Goal: Understand process/instructions: Learn how to perform a task or action

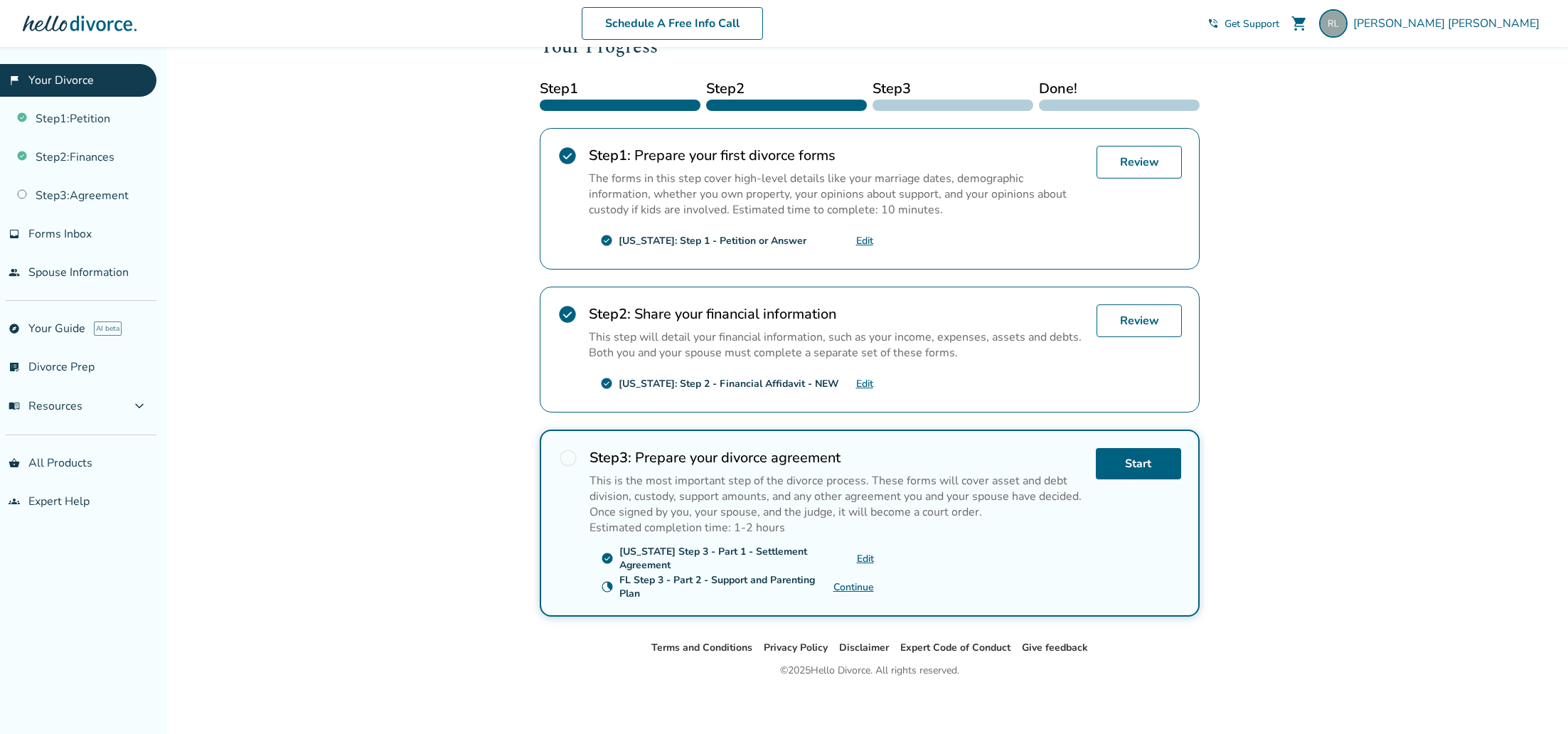
scroll to position [94, 0]
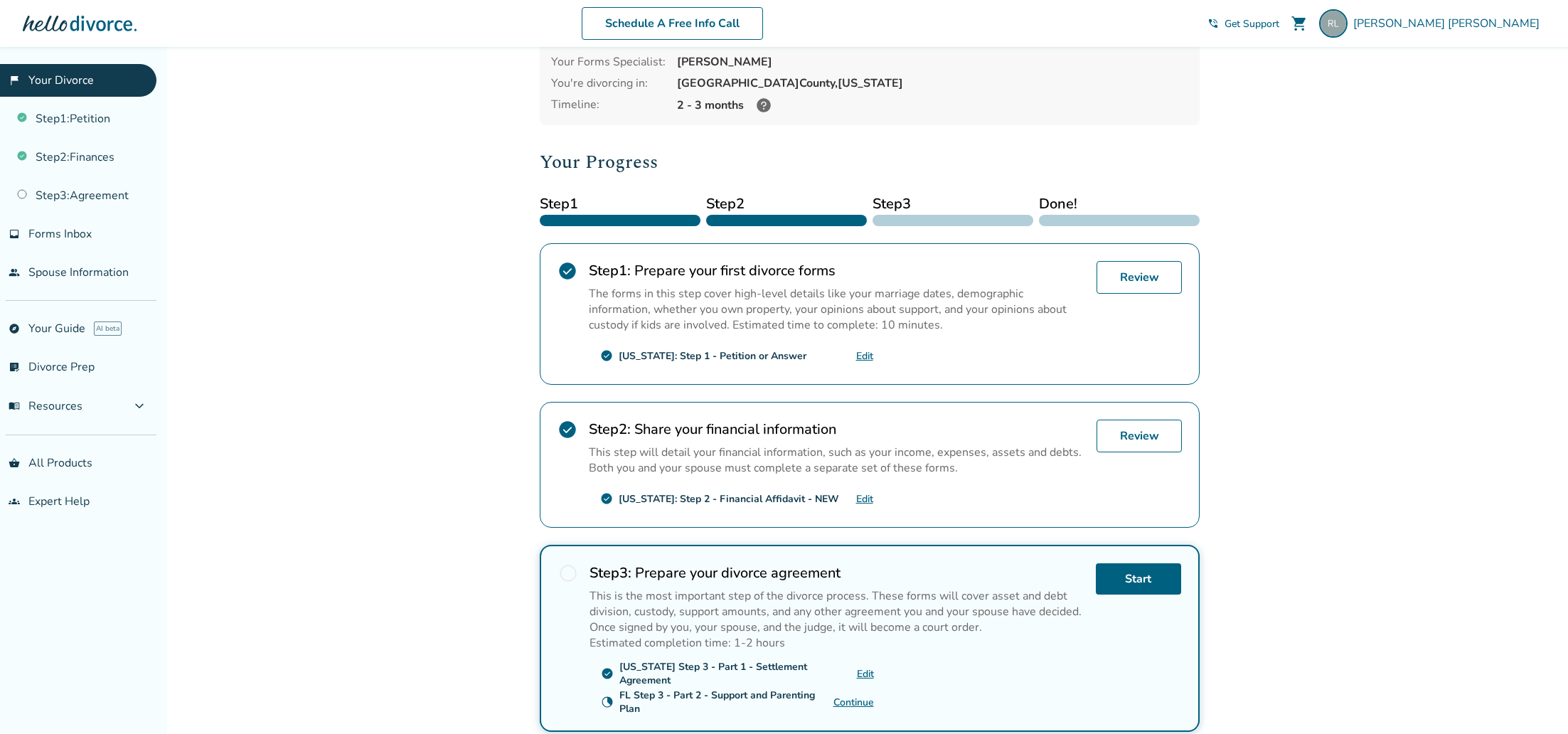
click at [765, 103] on icon at bounding box center [764, 105] width 15 height 15
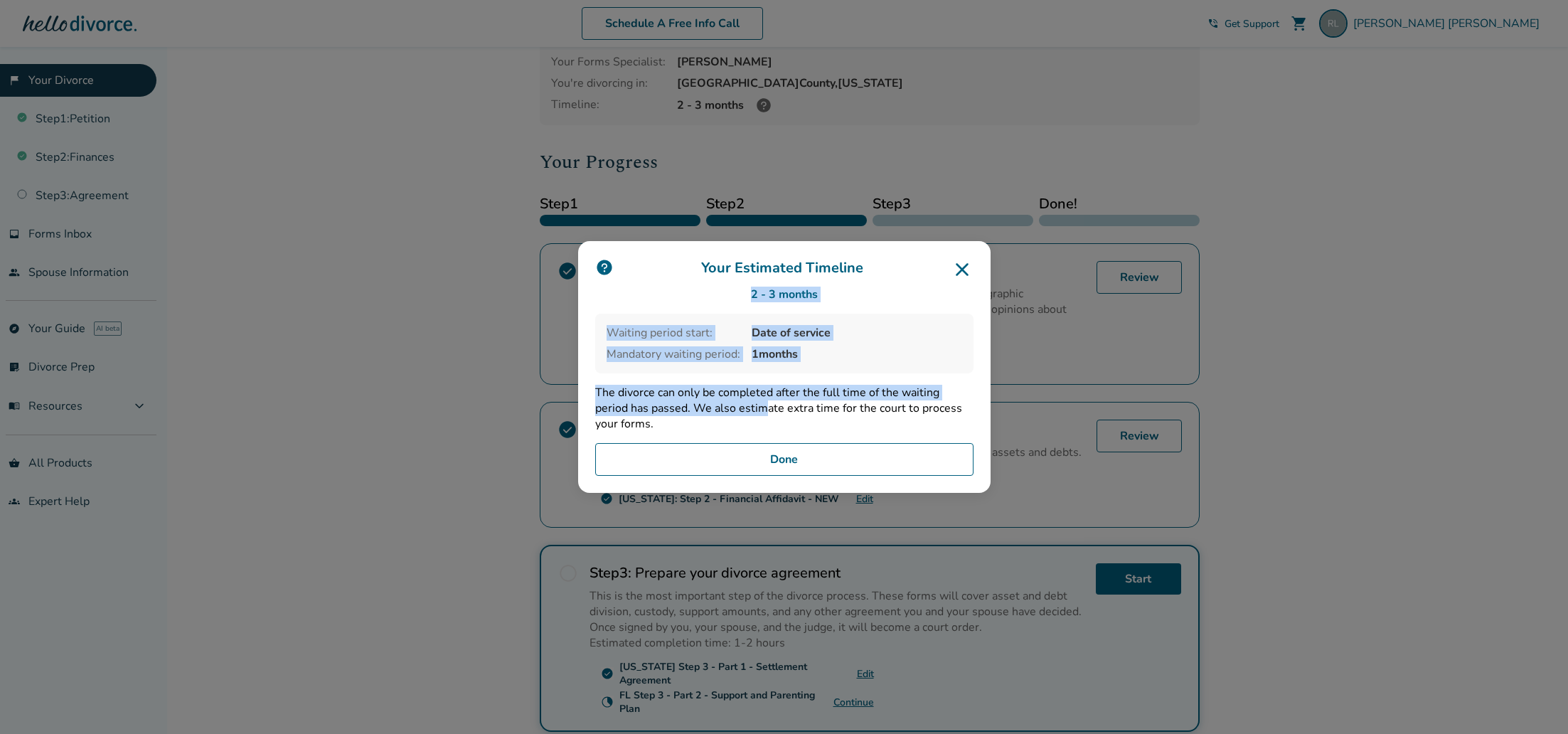
drag, startPoint x: 970, startPoint y: 267, endPoint x: 737, endPoint y: 403, distance: 269.8
click at [737, 403] on div "Your Estimated Timeline 2 - 3 months Waiting period start: Date of service Mand…" at bounding box center [784, 367] width 413 height 252
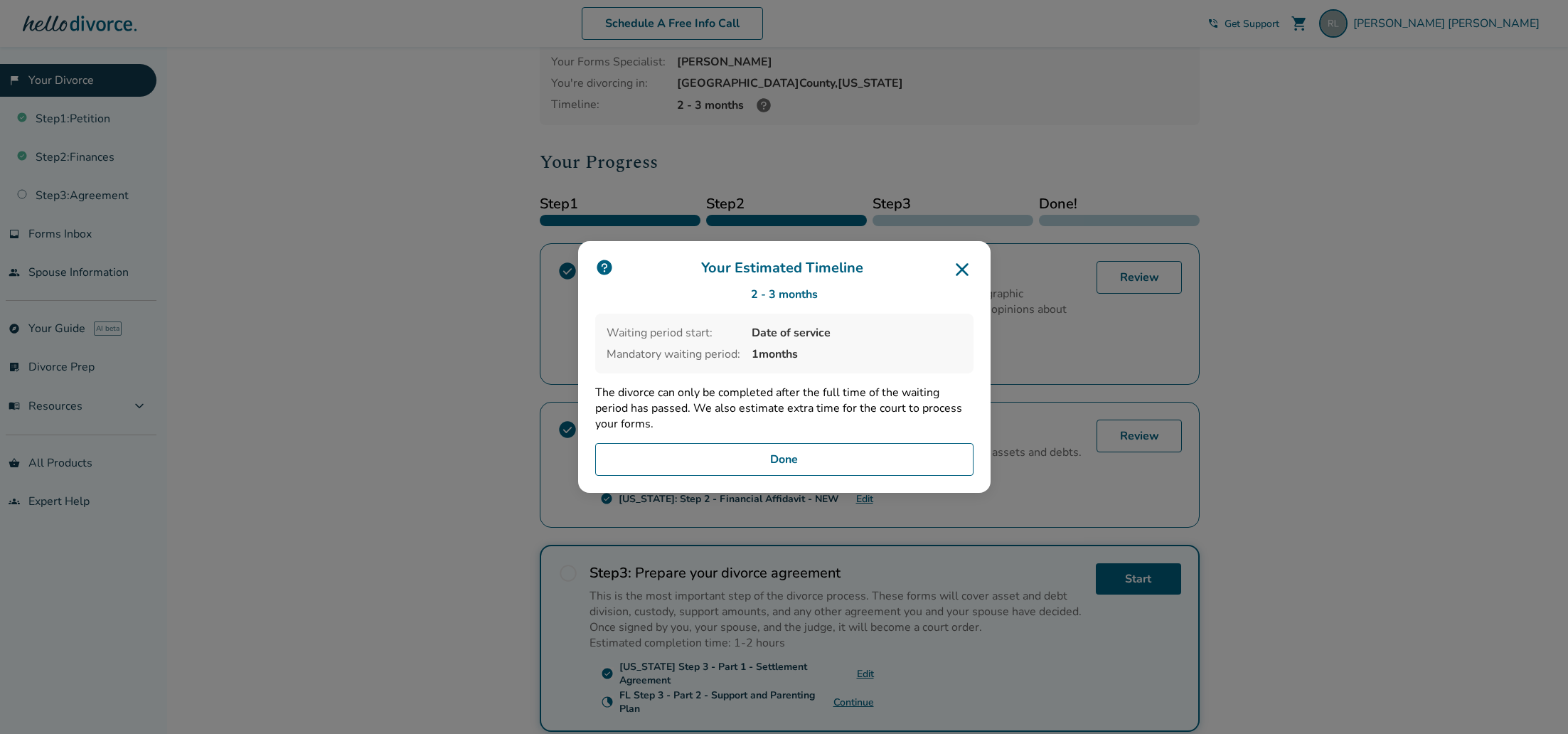
click at [740, 396] on p "The divorce can only be completed after the full time of the waiting period has…" at bounding box center [784, 408] width 378 height 47
drag, startPoint x: 742, startPoint y: 391, endPoint x: 754, endPoint y: 427, distance: 37.9
click at [754, 426] on p "The divorce can only be completed after the full time of the waiting period has…" at bounding box center [784, 408] width 378 height 47
click at [756, 457] on button "Done" at bounding box center [784, 459] width 378 height 33
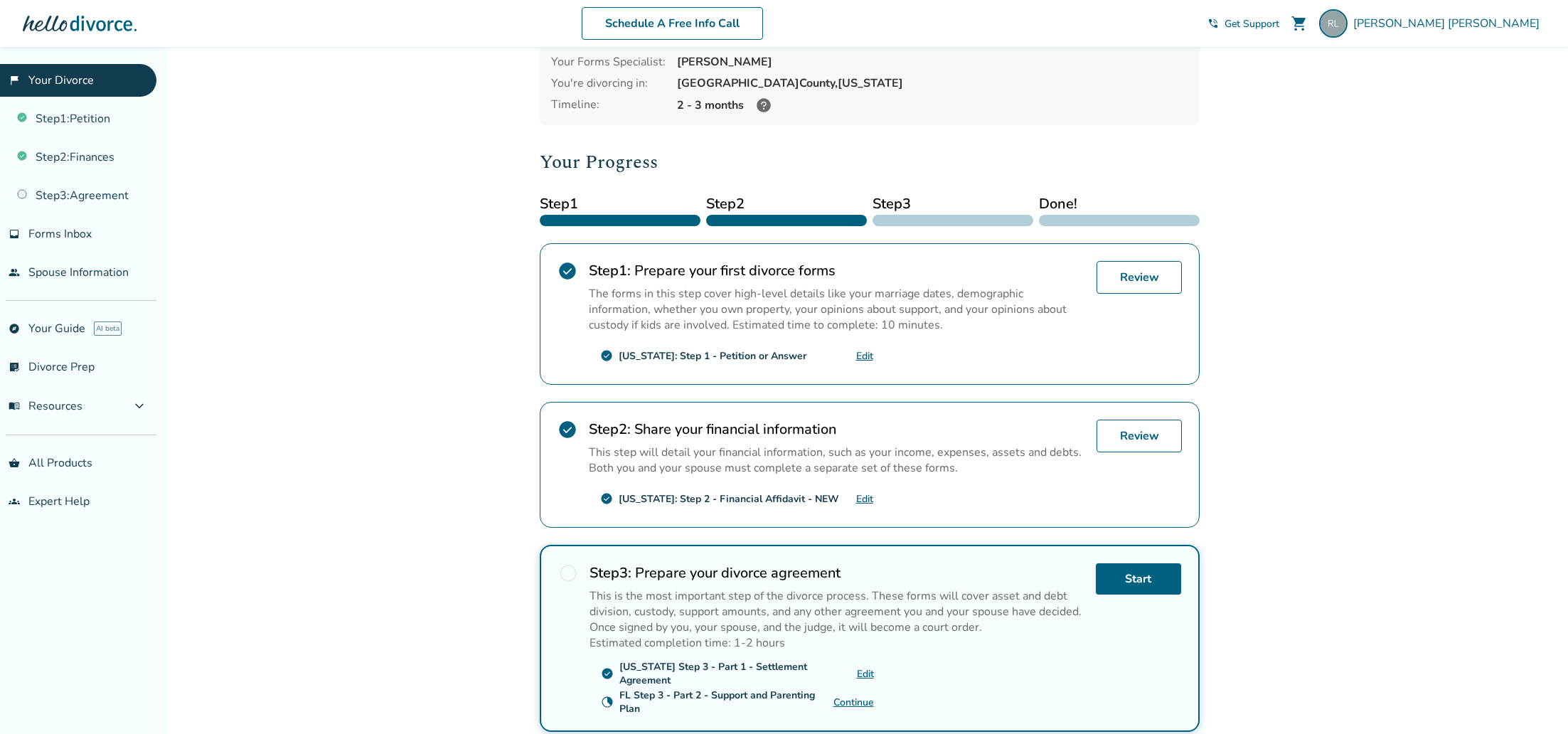
click at [444, 386] on div "Added to cart [PERSON_NAME] , welcome to your divorce platform. Your Plan: Plus…" at bounding box center [784, 403] width 1568 height 902
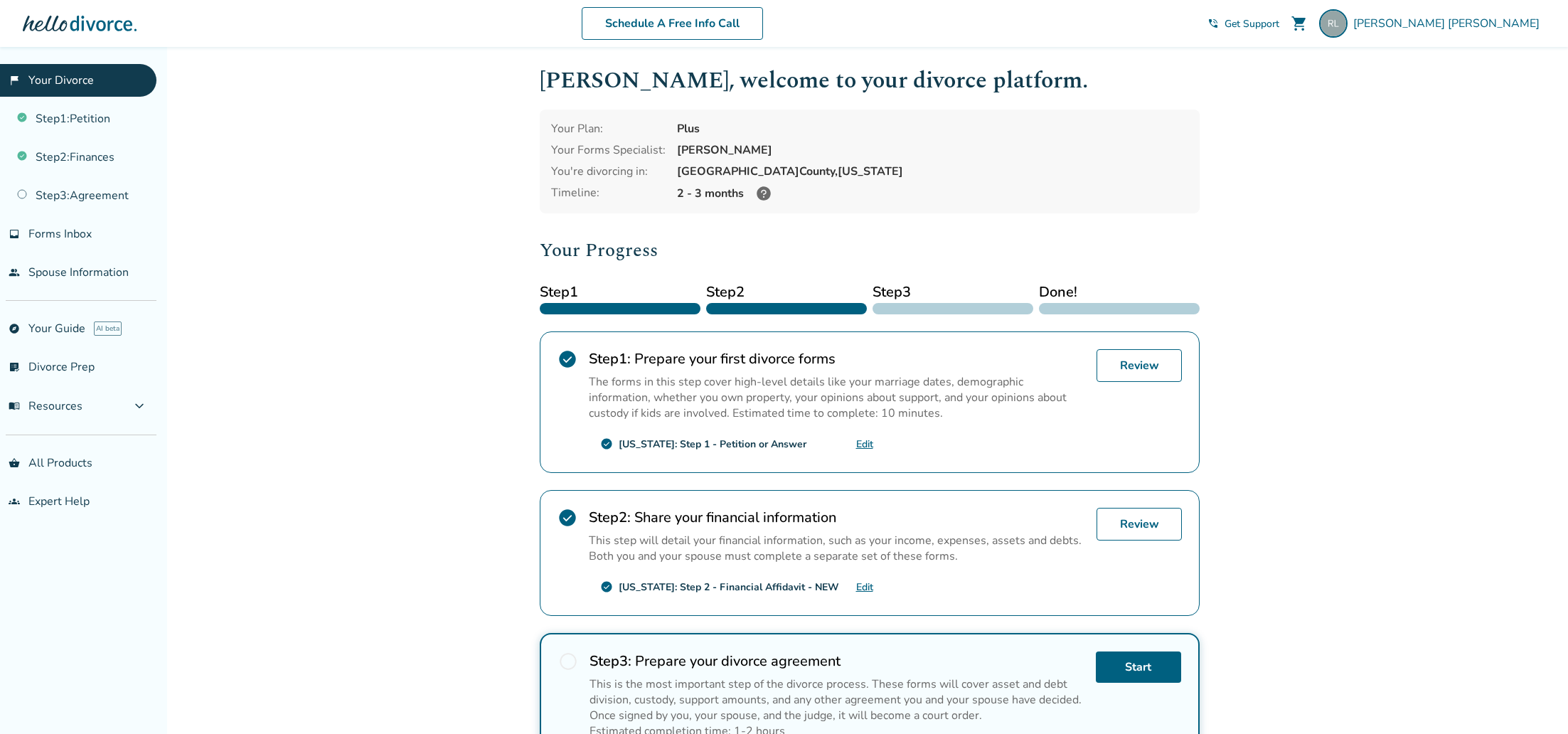
scroll to position [0, 0]
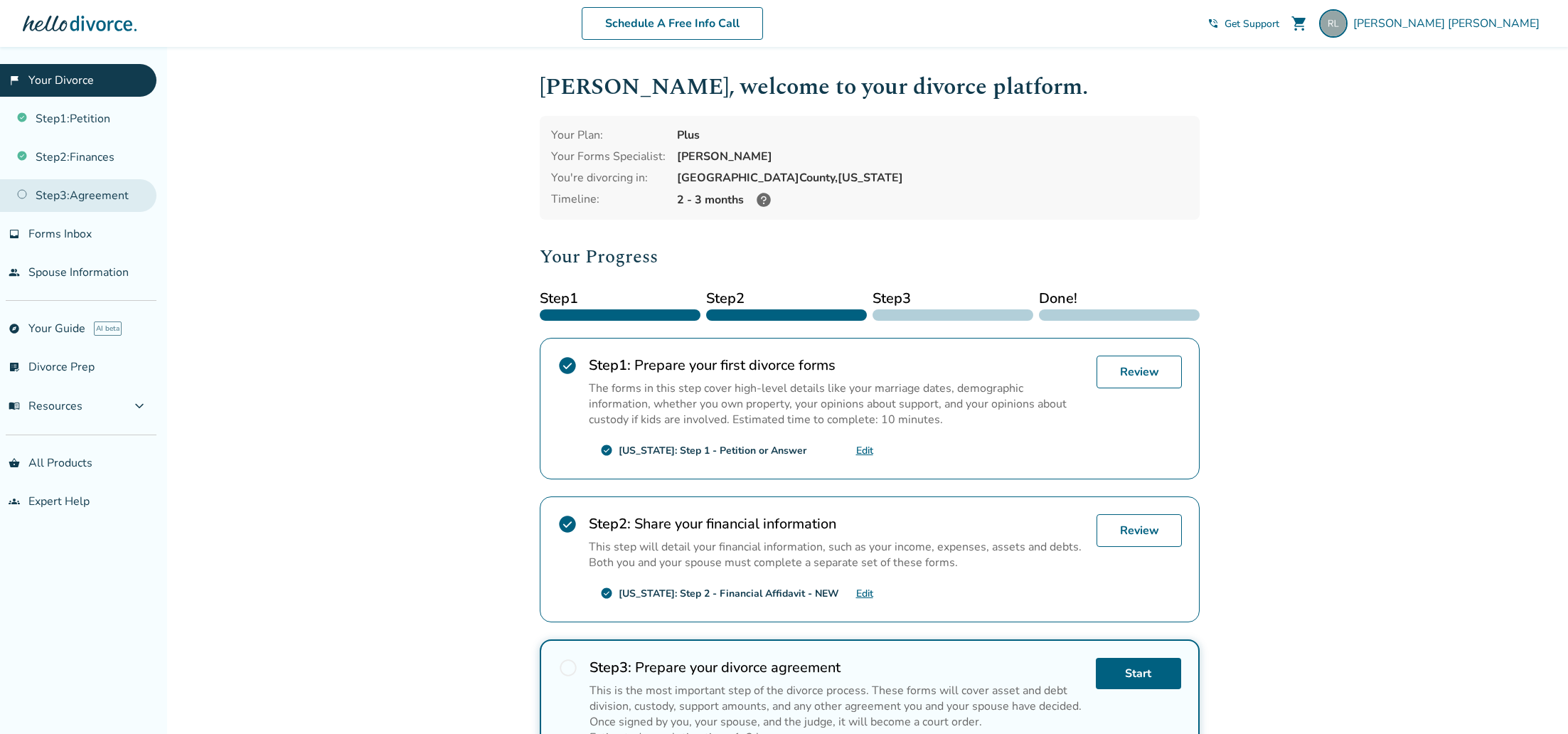
click at [81, 188] on link "Step 3 : Agreement" at bounding box center [78, 196] width 156 height 33
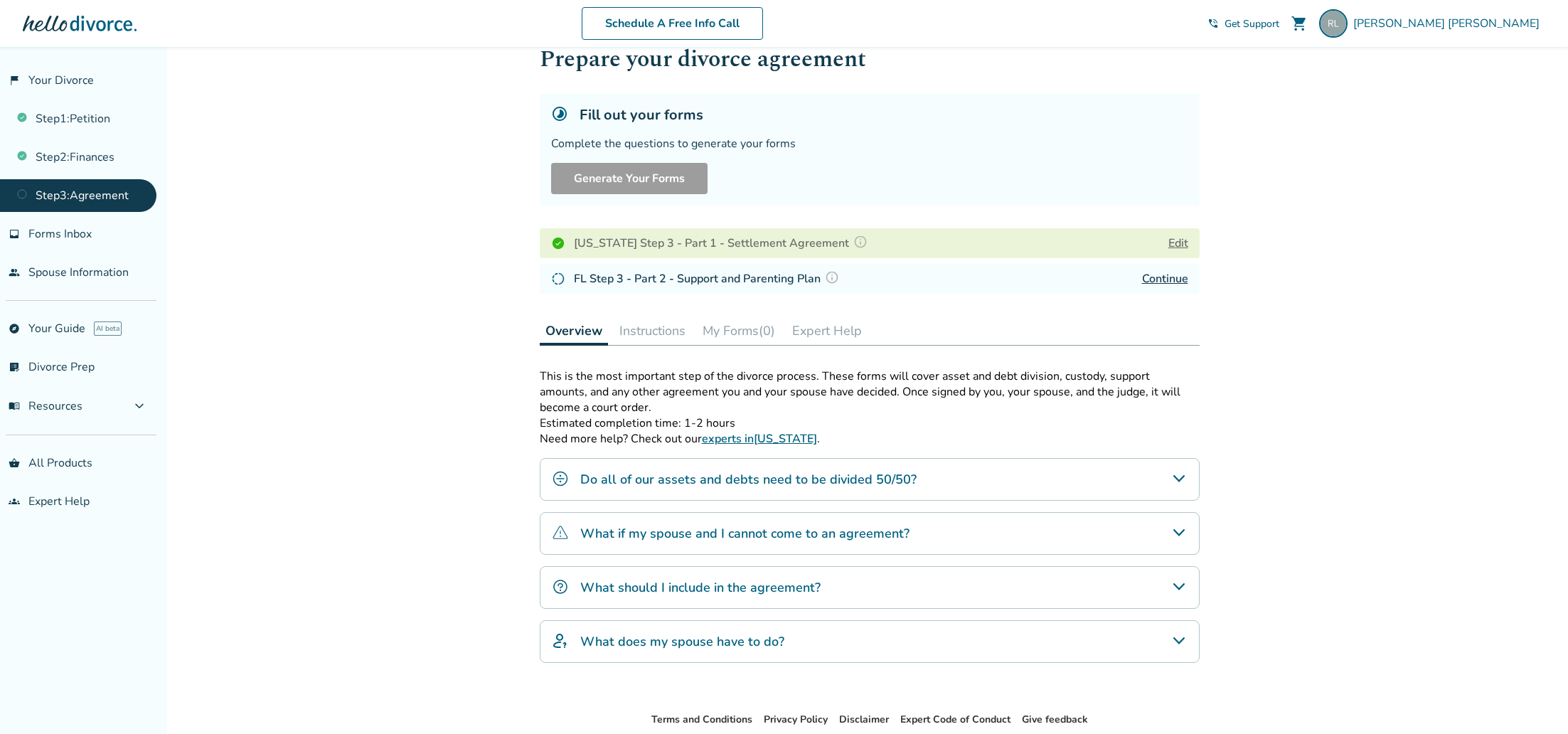
scroll to position [50, 0]
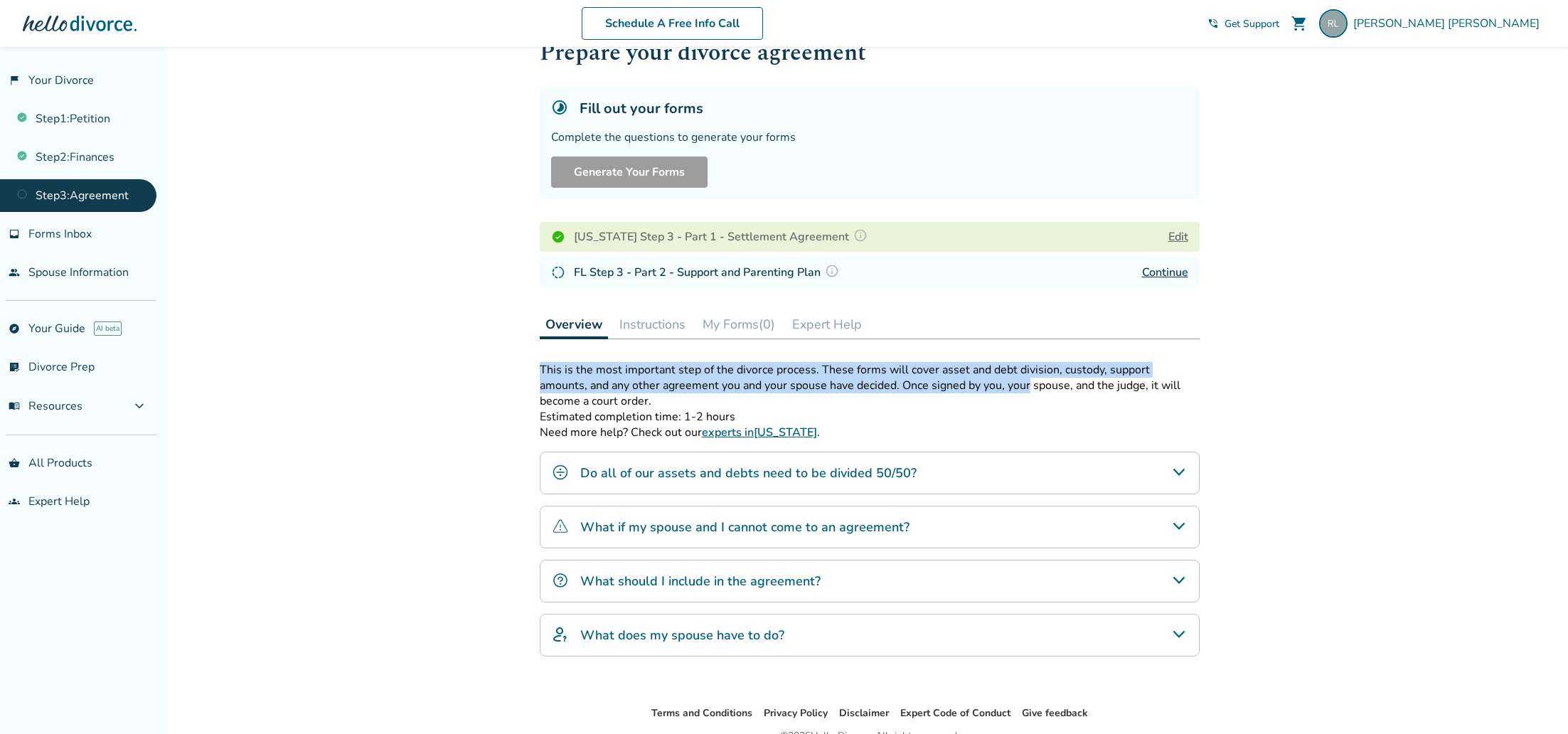
drag, startPoint x: 966, startPoint y: 355, endPoint x: 978, endPoint y: 383, distance: 30.5
click at [978, 383] on div "Step 0 3 Prepare your divorce agreement Fill out your forms Complete the questi…" at bounding box center [869, 351] width 660 height 663
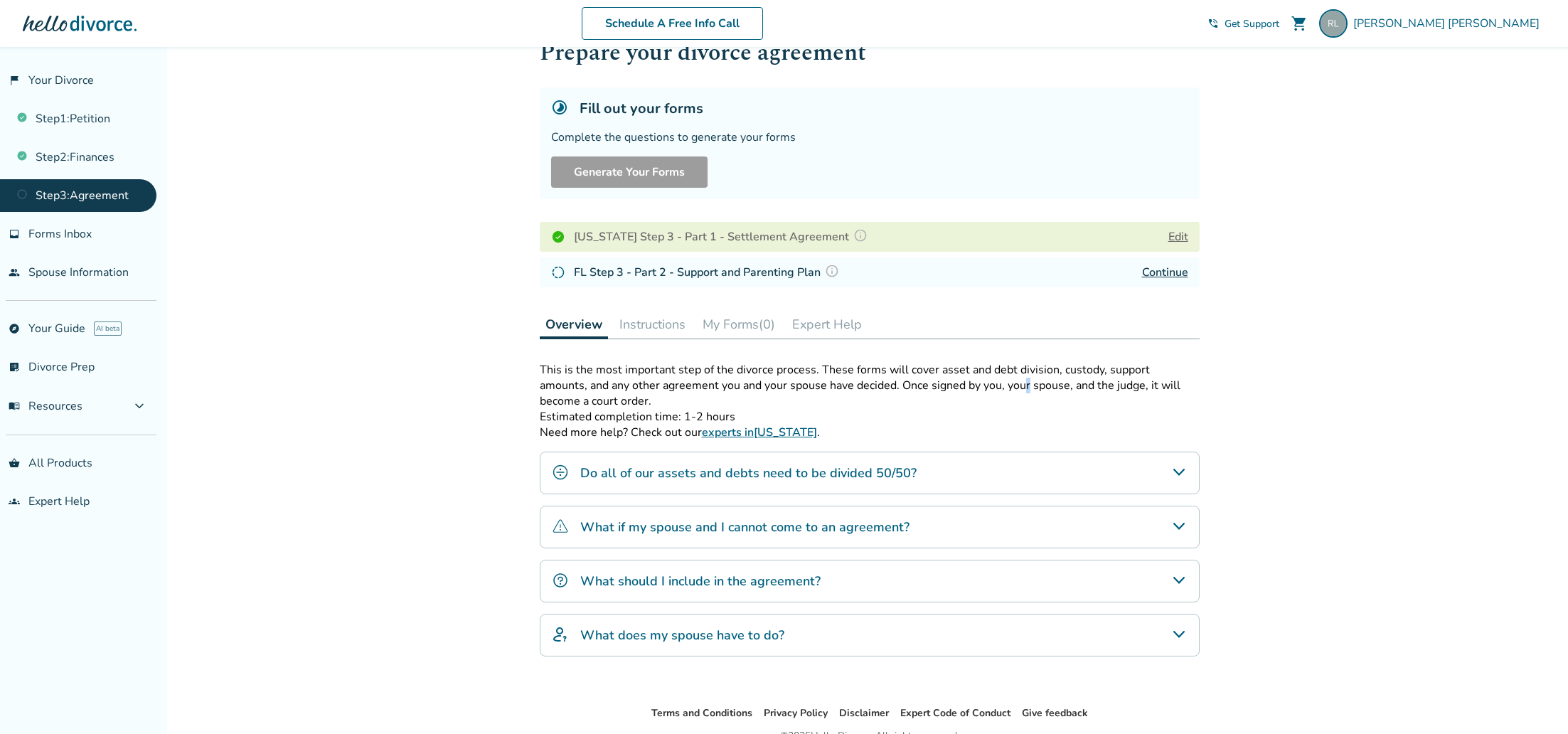
click at [977, 384] on p "This is the most important step of the divorce process. These forms will cover …" at bounding box center [869, 385] width 660 height 47
